Goal: Task Accomplishment & Management: Manage account settings

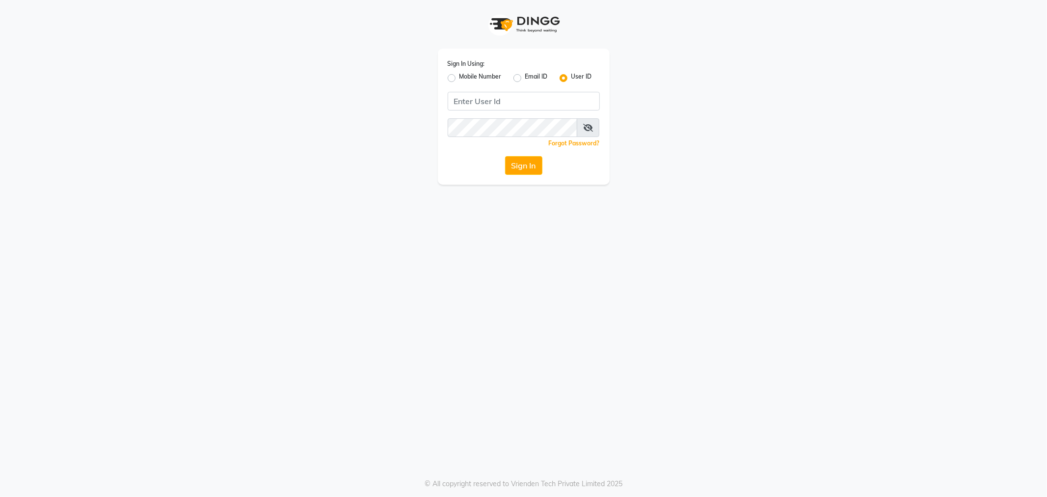
click at [525, 78] on label "Email ID" at bounding box center [536, 78] width 23 height 12
click at [525, 78] on input "Email ID" at bounding box center [528, 75] width 6 height 6
radio input "true"
radio input "false"
click at [503, 99] on input "Username" at bounding box center [524, 101] width 152 height 19
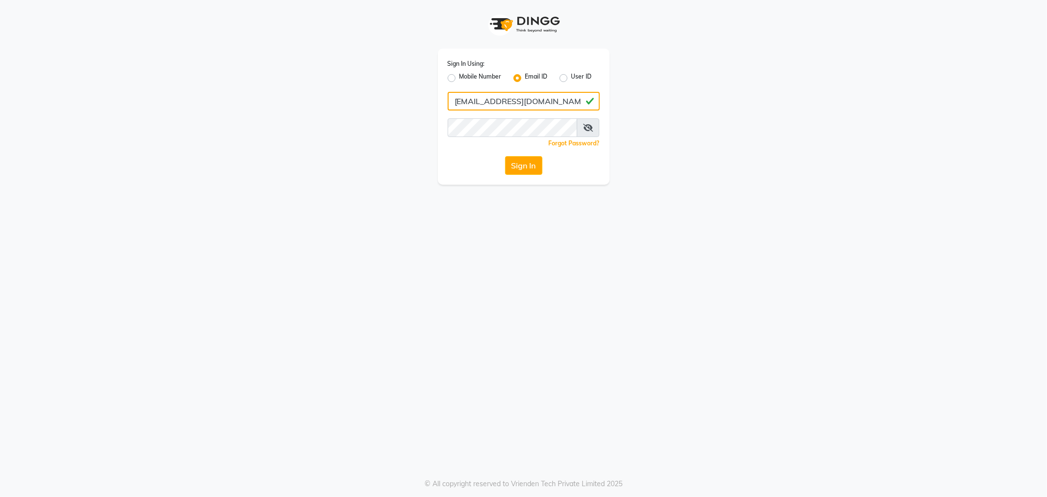
type input "smibin7biju@gmail.com"
click at [505, 156] on button "Sign In" at bounding box center [523, 165] width 37 height 19
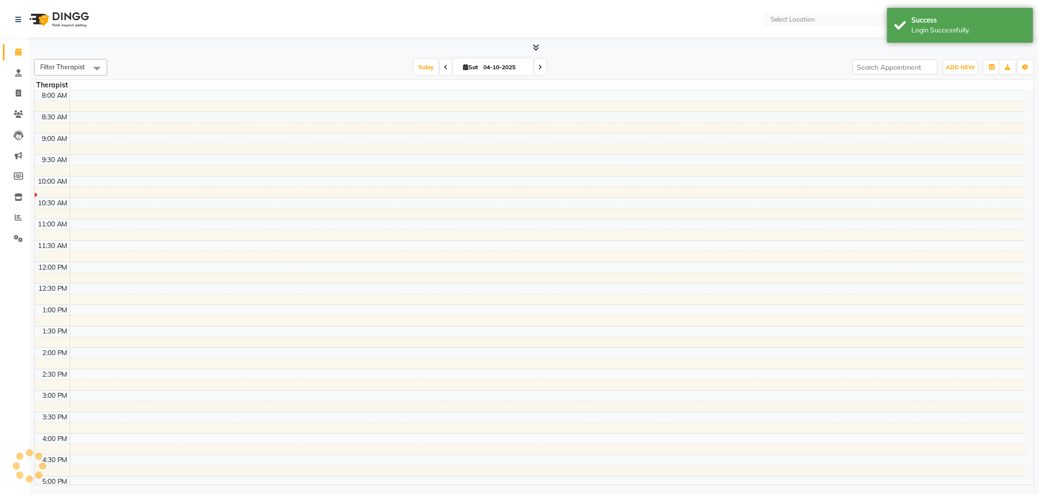
select select "en"
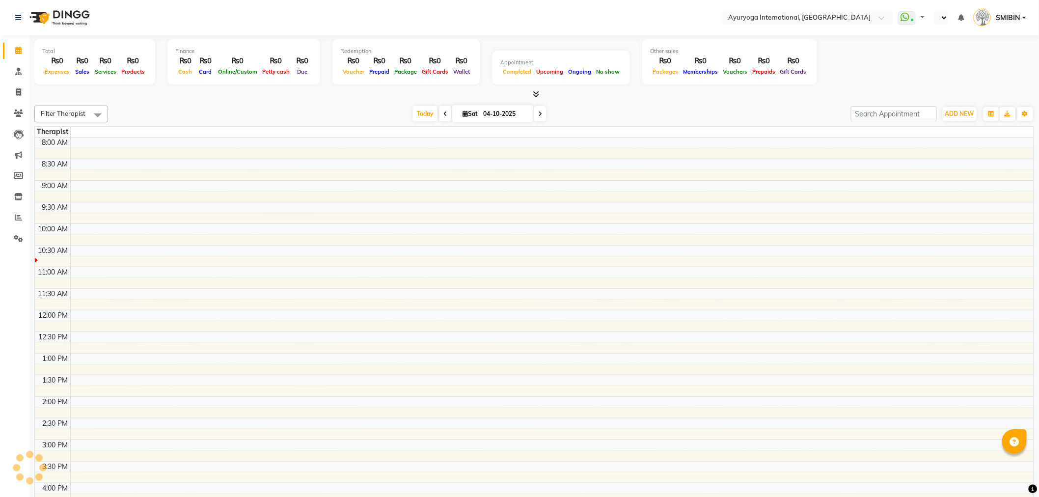
select select "en"
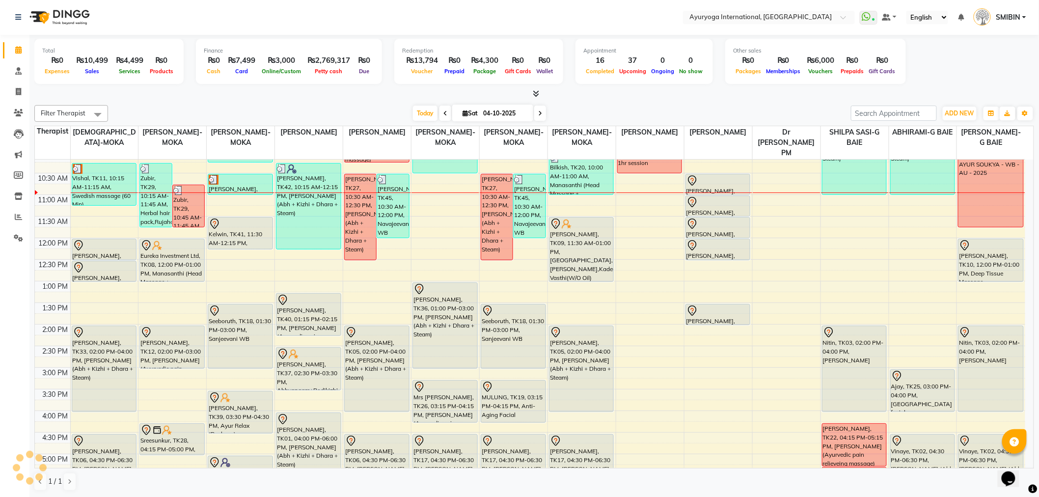
scroll to position [135, 0]
